Goal: Task Accomplishment & Management: Use online tool/utility

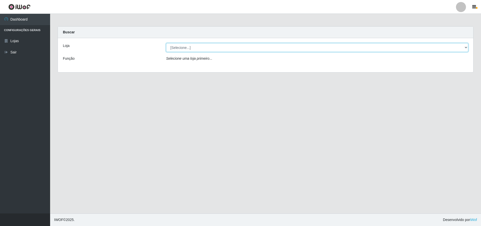
click at [465, 47] on select "[Selecione...] Atacado Vem - [STREET_ADDRESS]" at bounding box center [317, 47] width 302 height 9
select select "449"
click at [166, 43] on select "[Selecione...] Atacado Vem - [STREET_ADDRESS]" at bounding box center [317, 47] width 302 height 9
click at [466, 48] on select "[Selecione...] Atacado Vem - [STREET_ADDRESS]" at bounding box center [317, 47] width 302 height 9
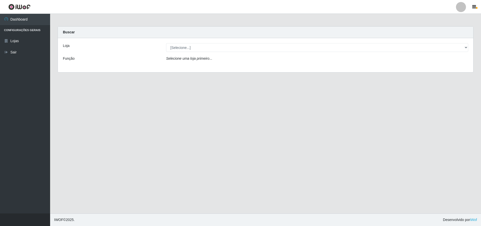
click at [206, 66] on div "Loja [Selecione...] Atacado Vem - Loja 48 Jardim Limoeiro Função Selecione uma …" at bounding box center [265, 55] width 415 height 34
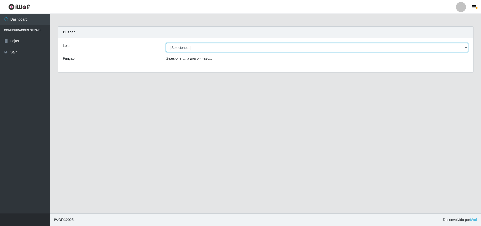
click at [464, 45] on select "[Selecione...] Atacado Vem - [STREET_ADDRESS]" at bounding box center [317, 47] width 302 height 9
select select "449"
click at [166, 43] on select "[Selecione...] Atacado Vem - [STREET_ADDRESS]" at bounding box center [317, 47] width 302 height 9
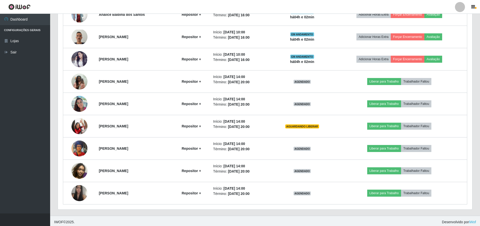
scroll to position [218, 0]
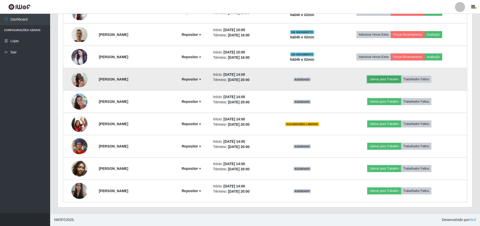
click at [392, 79] on button "Liberar para Trabalho" at bounding box center [384, 79] width 34 height 7
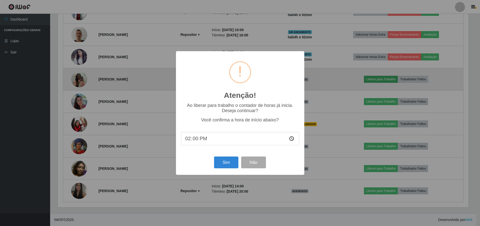
scroll to position [104, 412]
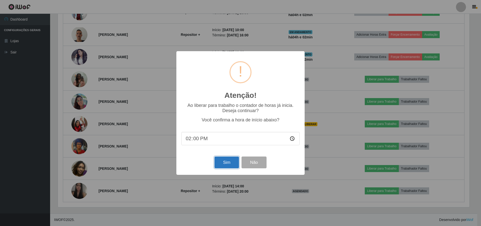
click at [226, 161] on button "Sim" at bounding box center [226, 162] width 24 height 12
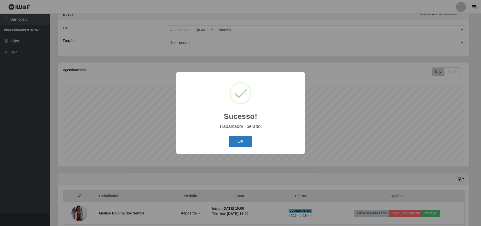
click at [239, 144] on button "OK" at bounding box center [240, 142] width 23 height 12
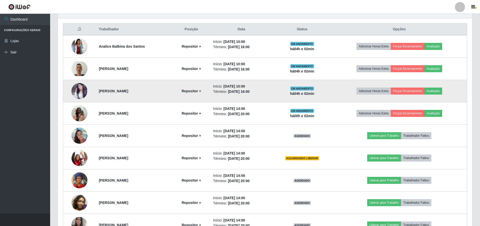
scroll to position [193, 0]
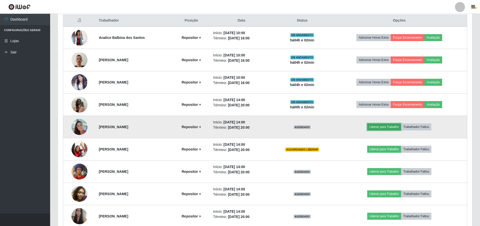
click at [385, 125] on button "Liberar para Trabalho" at bounding box center [384, 126] width 34 height 7
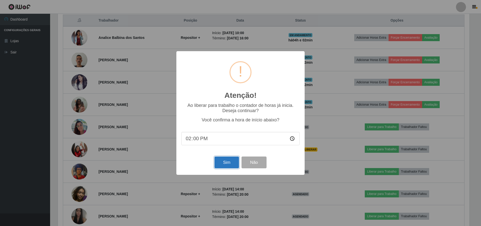
click at [230, 164] on button "Sim" at bounding box center [226, 162] width 24 height 12
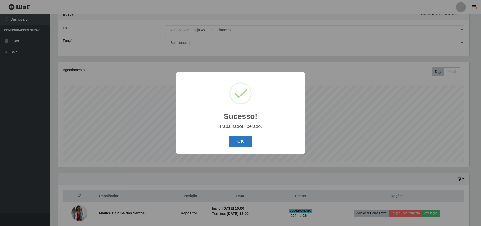
click at [243, 136] on button "OK" at bounding box center [240, 142] width 23 height 12
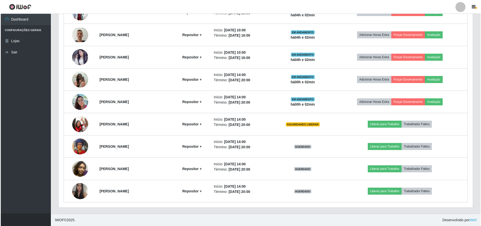
scroll to position [218, 0]
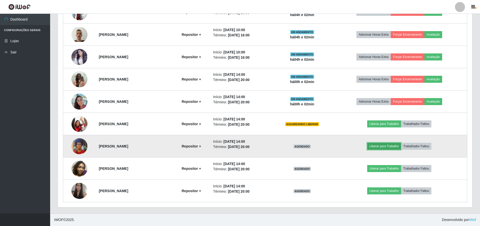
click at [385, 148] on button "Liberar para Trabalho" at bounding box center [384, 146] width 34 height 7
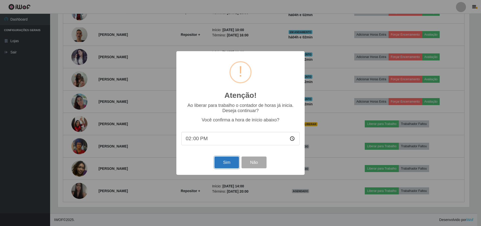
click at [229, 165] on button "Sim" at bounding box center [226, 162] width 24 height 12
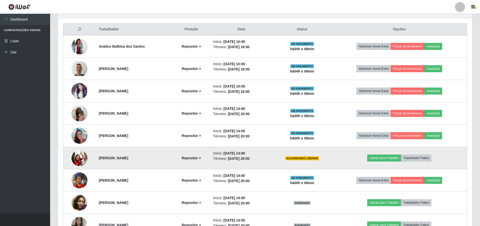
scroll to position [193, 0]
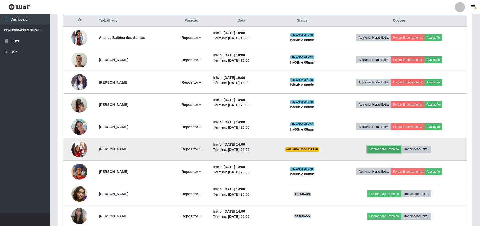
click at [386, 150] on button "Liberar para Trabalho" at bounding box center [384, 149] width 34 height 7
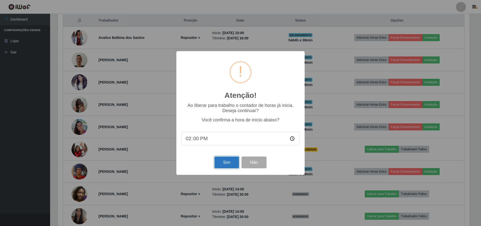
click at [225, 162] on button "Sim" at bounding box center [226, 162] width 24 height 12
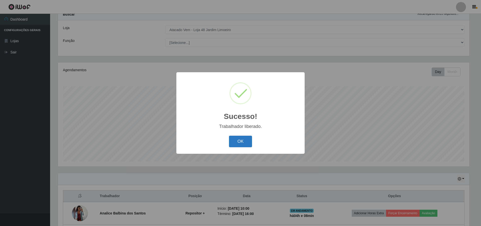
click at [234, 142] on button "OK" at bounding box center [240, 142] width 23 height 12
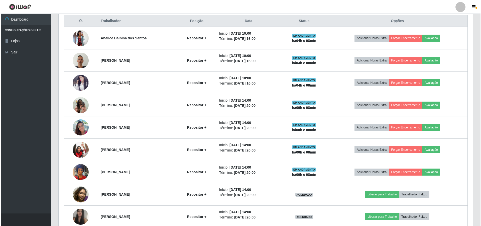
scroll to position [193, 0]
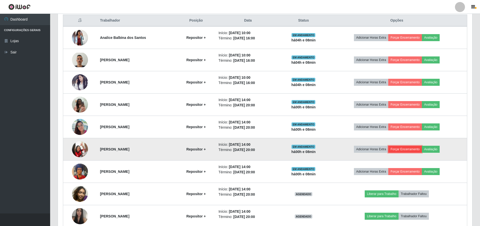
click at [411, 148] on button "Forçar Encerramento" at bounding box center [405, 149] width 34 height 7
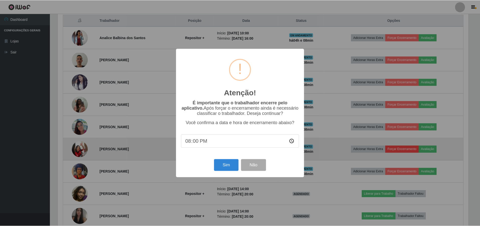
scroll to position [104, 412]
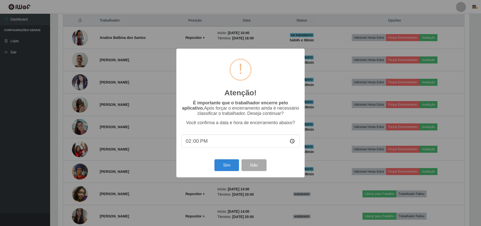
type input "14:08"
click at [230, 166] on button "Sim" at bounding box center [226, 165] width 24 height 12
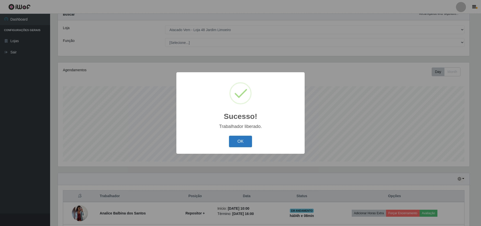
click at [236, 142] on button "OK" at bounding box center [240, 142] width 23 height 12
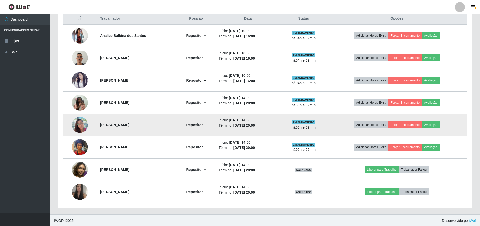
scroll to position [196, 0]
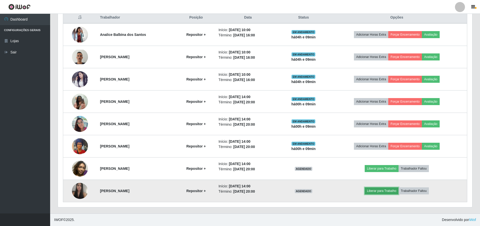
click at [391, 191] on button "Liberar para Trabalho" at bounding box center [382, 190] width 34 height 7
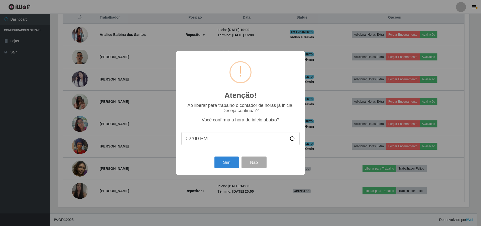
type input "14:09"
click at [229, 161] on button "Sim" at bounding box center [226, 162] width 24 height 12
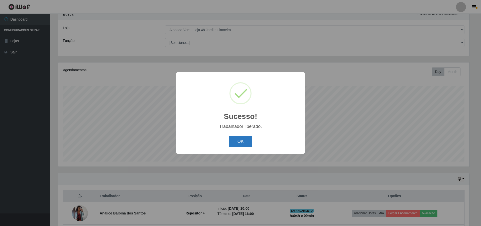
click at [242, 140] on button "OK" at bounding box center [240, 142] width 23 height 12
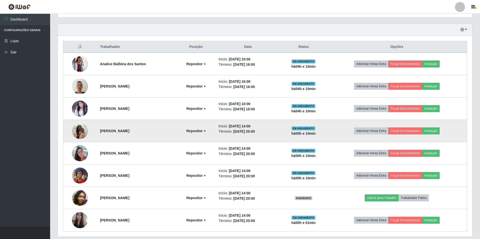
scroll to position [158, 0]
